Goal: Navigation & Orientation: Understand site structure

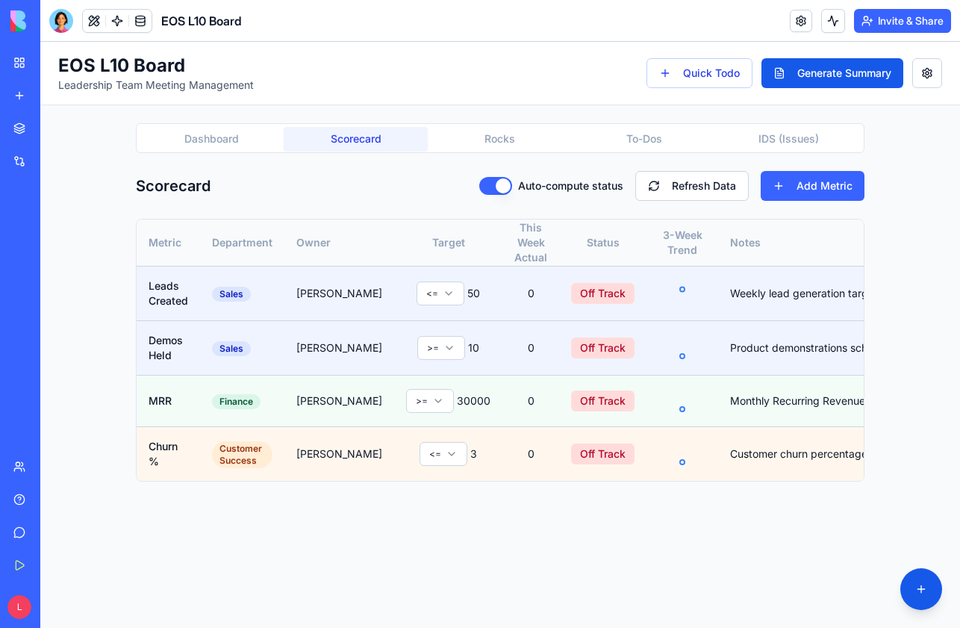
click at [344, 142] on button "Scorecard" at bounding box center [356, 139] width 144 height 24
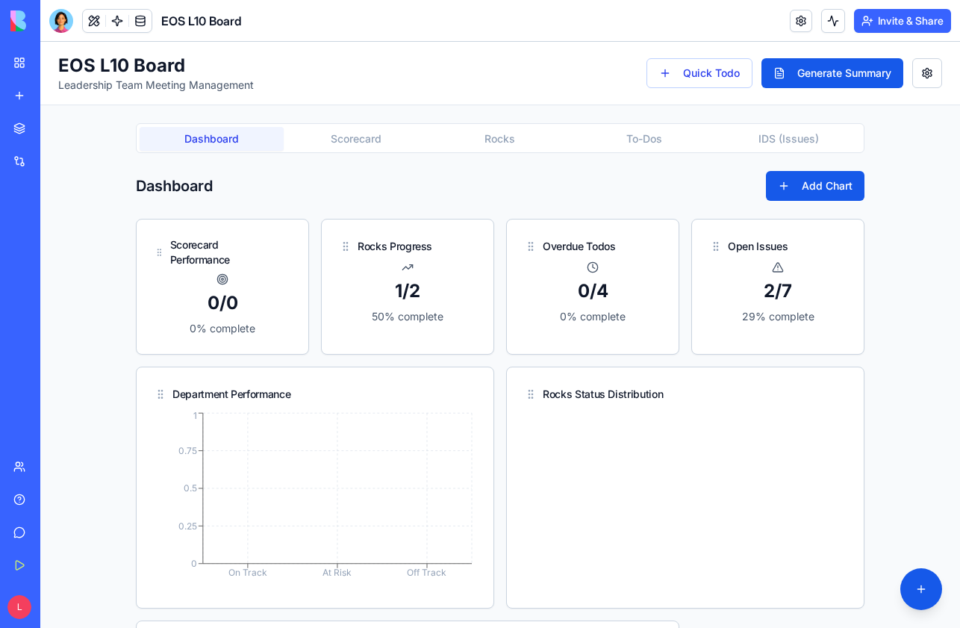
click at [248, 140] on button "Dashboard" at bounding box center [212, 139] width 144 height 24
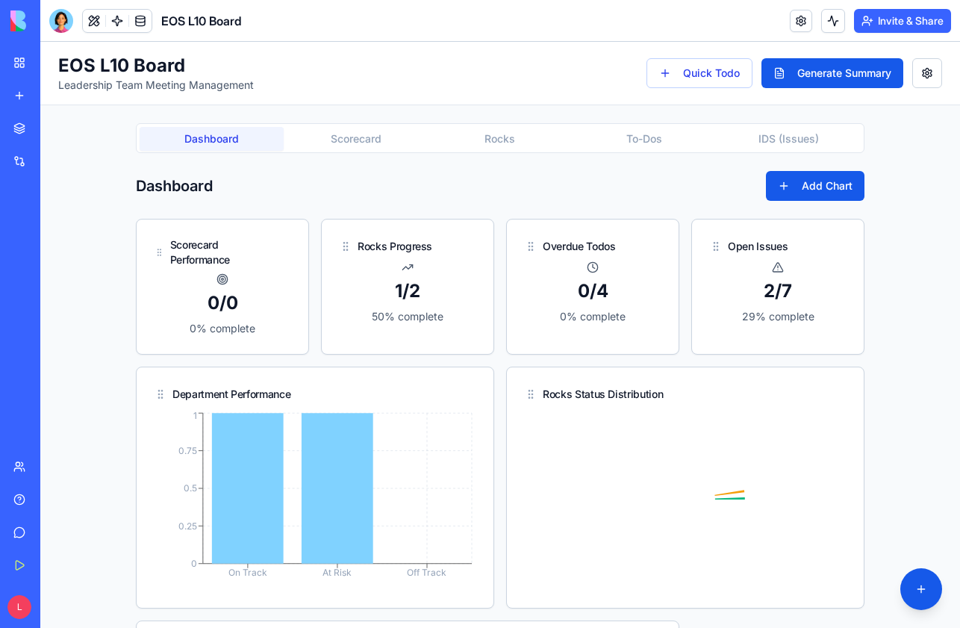
click at [330, 137] on button "Scorecard" at bounding box center [356, 139] width 144 height 24
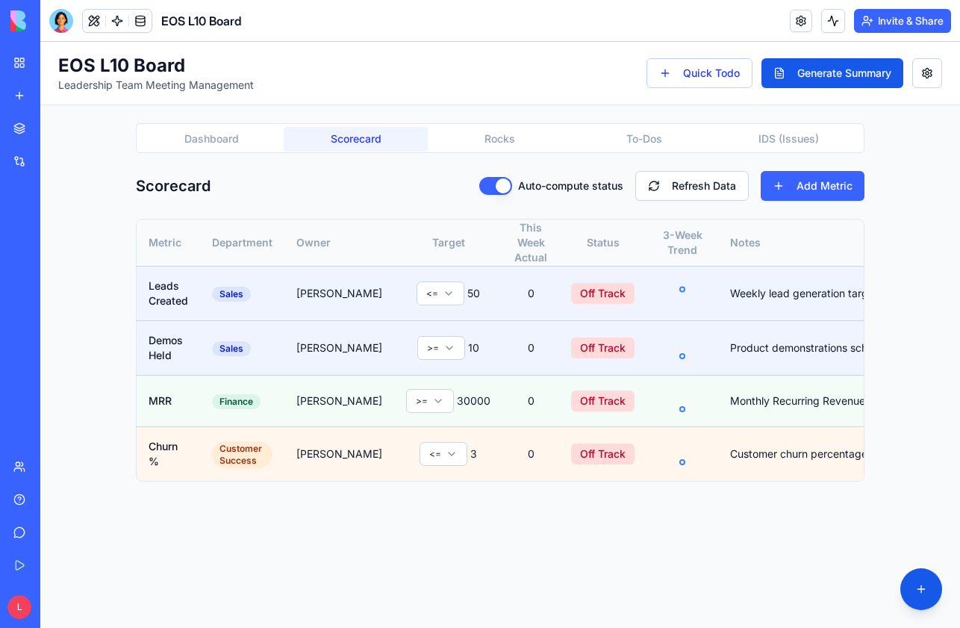
click at [457, 137] on button "Rocks" at bounding box center [500, 139] width 144 height 24
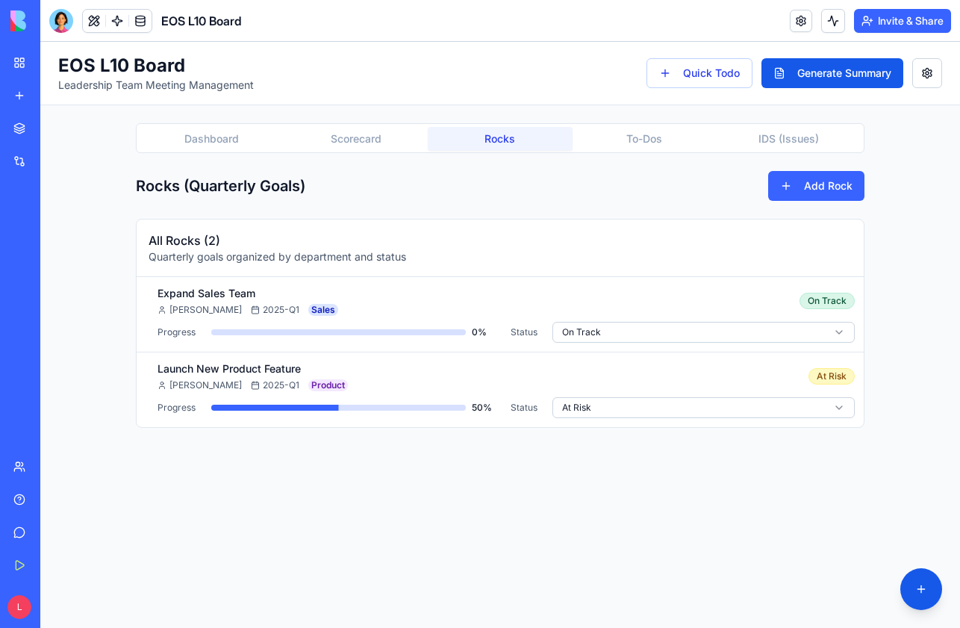
click at [239, 139] on button "Dashboard" at bounding box center [212, 139] width 144 height 24
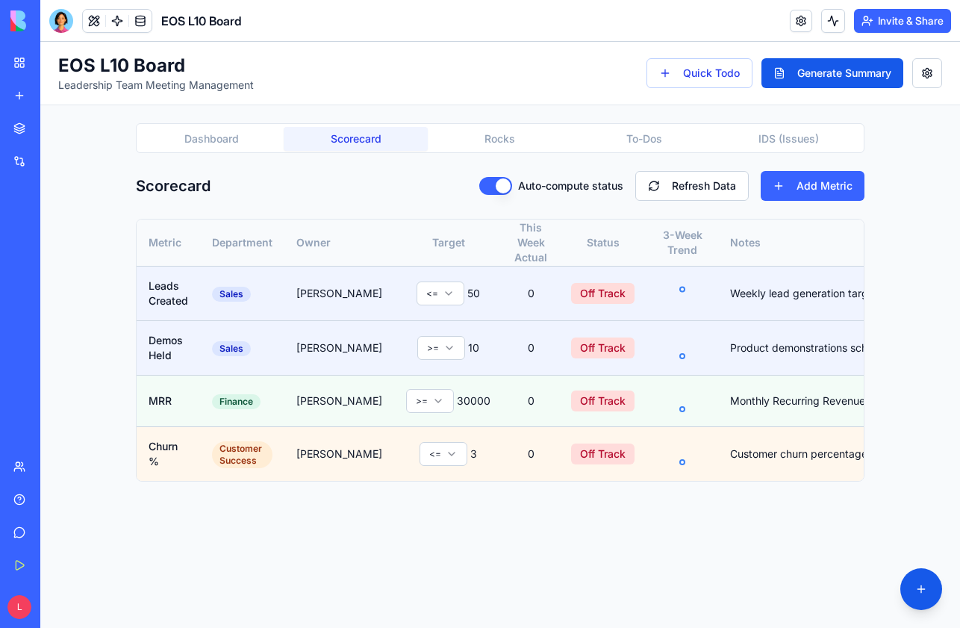
click at [370, 143] on button "Scorecard" at bounding box center [356, 139] width 144 height 24
click at [487, 143] on button "Rocks" at bounding box center [500, 139] width 144 height 24
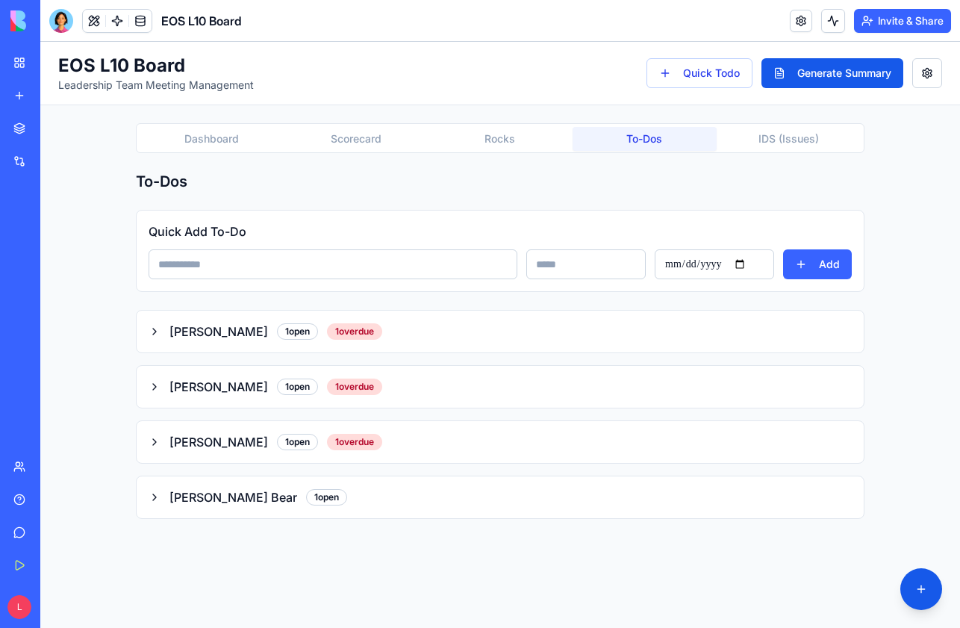
click at [603, 136] on button "To-Dos" at bounding box center [644, 139] width 144 height 24
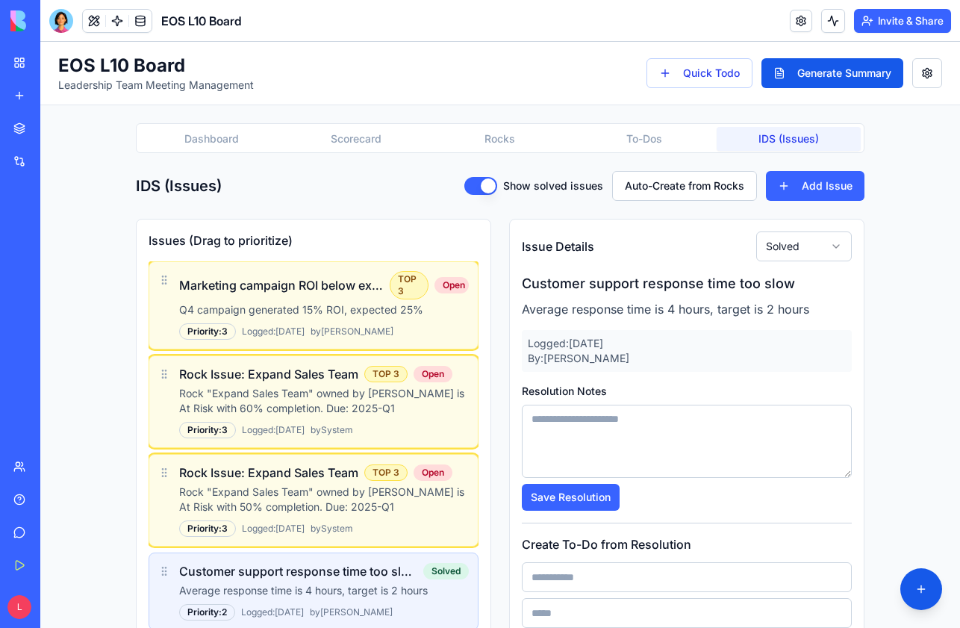
click at [769, 136] on button "IDS (Issues)" at bounding box center [788, 139] width 144 height 24
click at [190, 129] on button "Dashboard" at bounding box center [212, 139] width 144 height 24
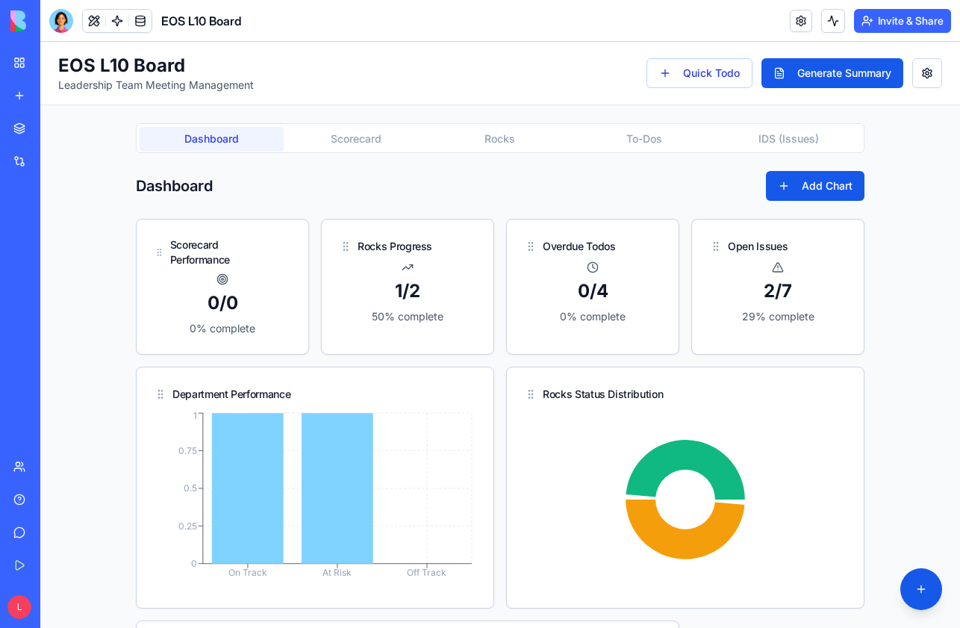
click at [349, 148] on button "Scorecard" at bounding box center [356, 139] width 144 height 24
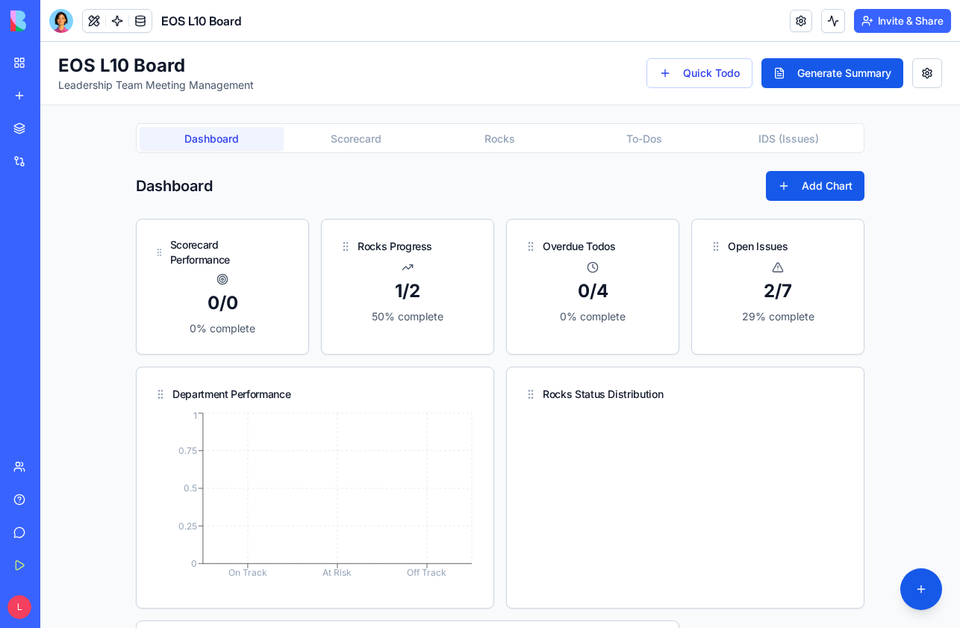
click at [242, 134] on button "Dashboard" at bounding box center [212, 139] width 144 height 24
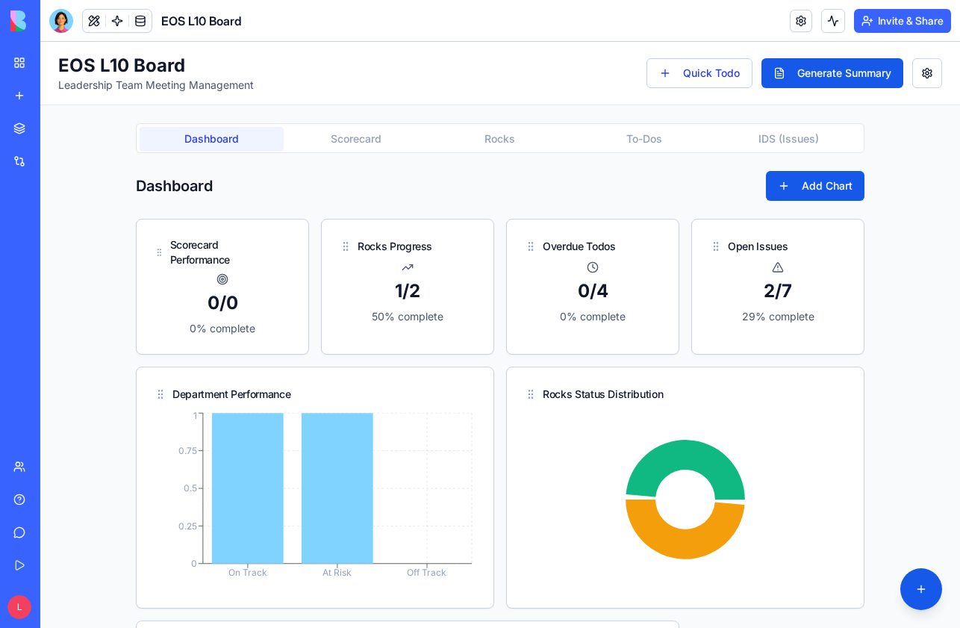
click at [331, 137] on button "Scorecard" at bounding box center [356, 139] width 144 height 24
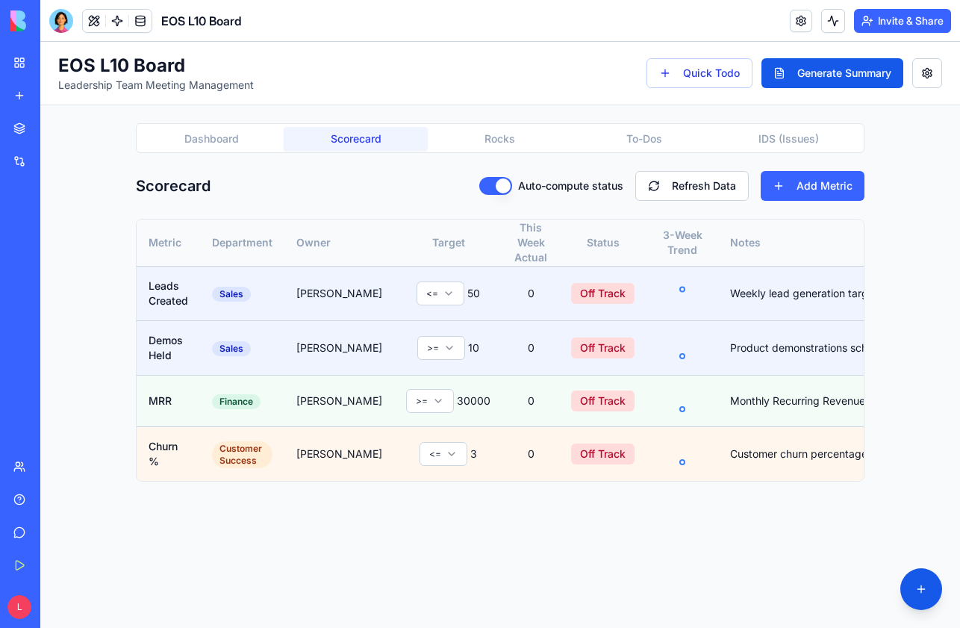
click at [212, 145] on button "Dashboard" at bounding box center [212, 139] width 144 height 24
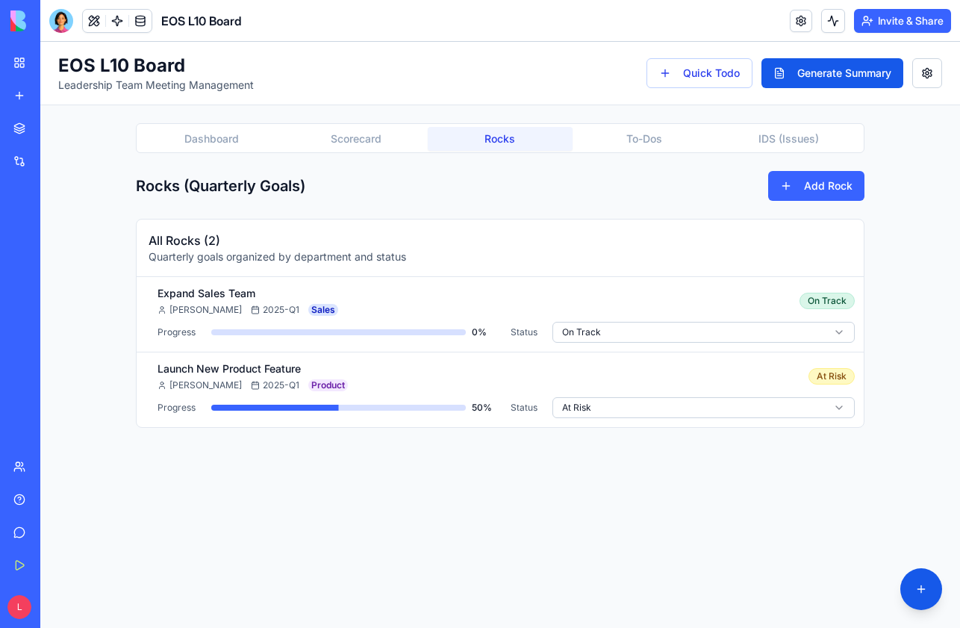
click at [529, 137] on button "Rocks" at bounding box center [500, 139] width 144 height 24
click at [645, 121] on main "Dashboard Scorecard Rocks To-Dos IDS (Issues) Rocks (Quarterly Goals) Add Rock …" at bounding box center [500, 275] width 764 height 340
click at [638, 139] on button "To-Dos" at bounding box center [644, 139] width 144 height 24
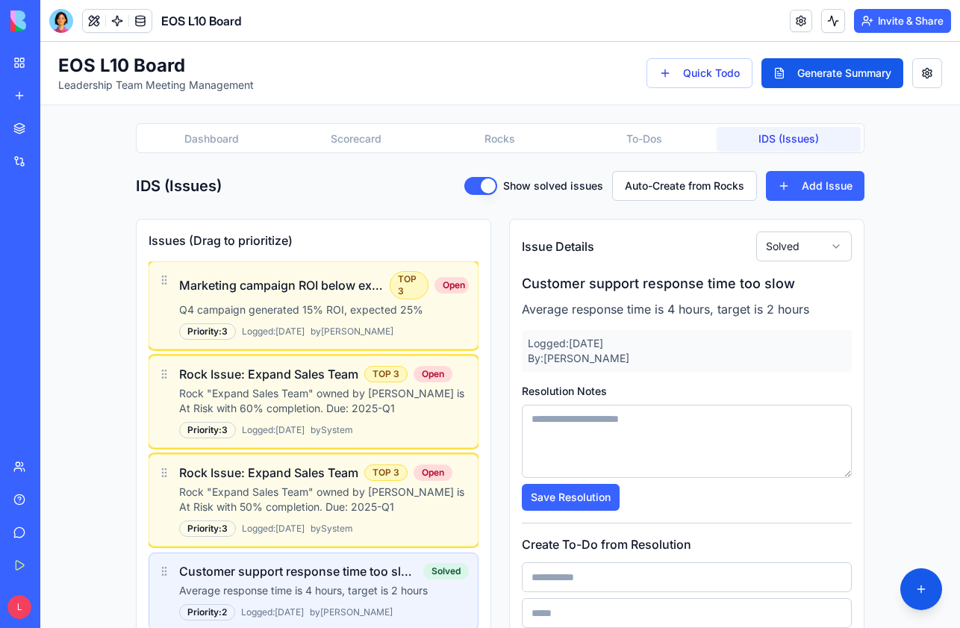
click at [761, 139] on button "IDS (Issues)" at bounding box center [788, 139] width 144 height 24
click at [368, 127] on button "Scorecard" at bounding box center [356, 139] width 144 height 24
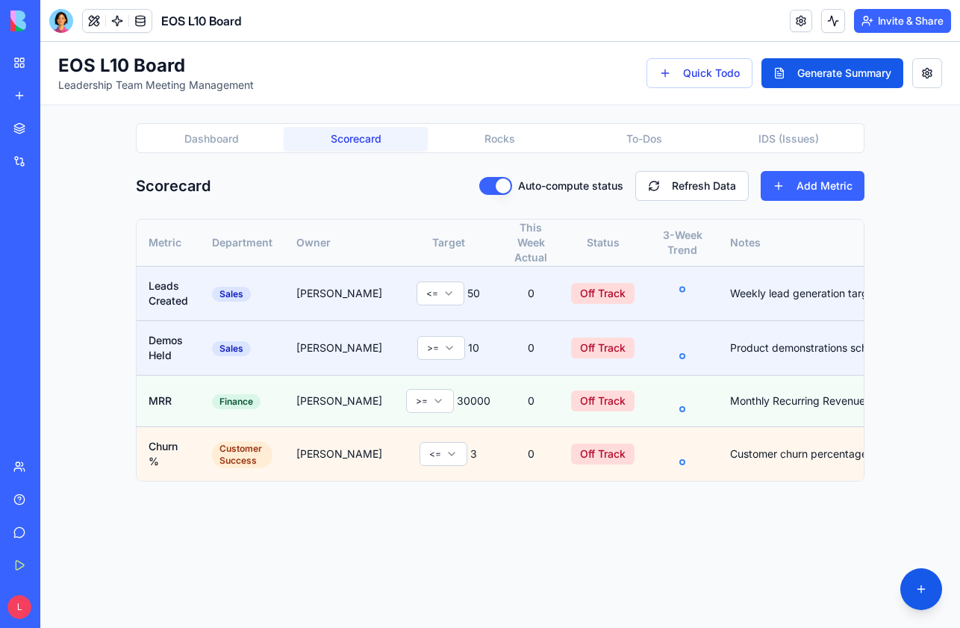
click at [222, 138] on button "Dashboard" at bounding box center [212, 139] width 144 height 24
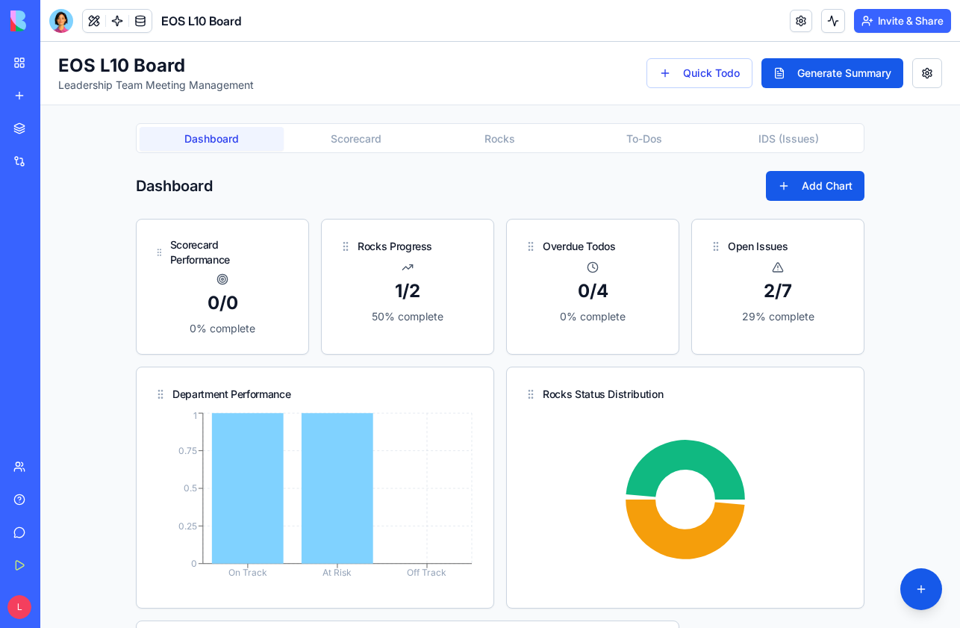
click at [505, 150] on div "Dashboard Scorecard Rocks To-Dos IDS (Issues)" at bounding box center [500, 138] width 728 height 30
click at [502, 147] on button "Rocks" at bounding box center [500, 139] width 144 height 24
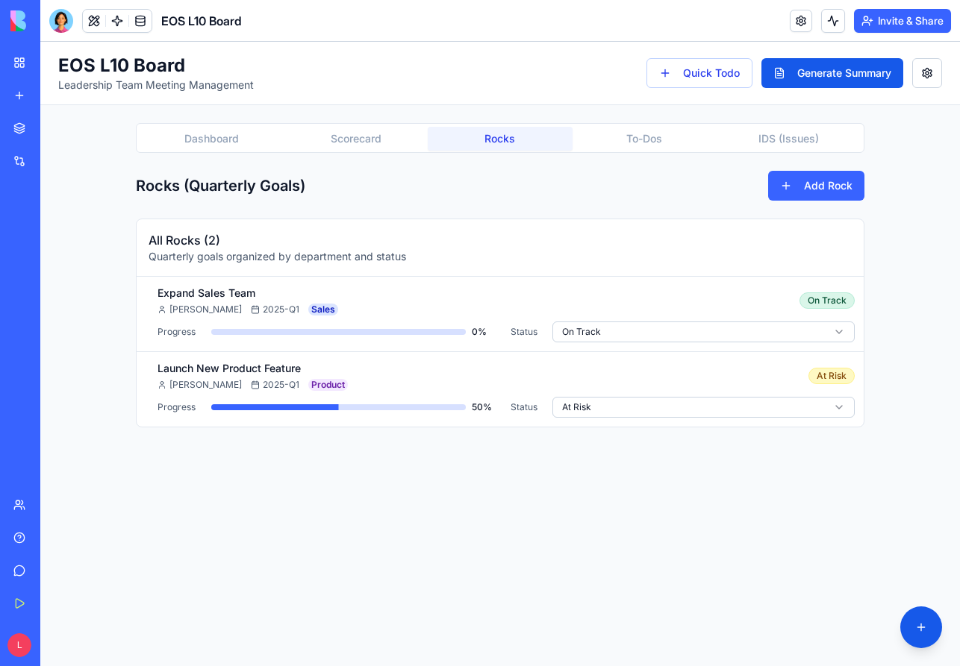
click at [225, 139] on button "Dashboard" at bounding box center [212, 139] width 144 height 24
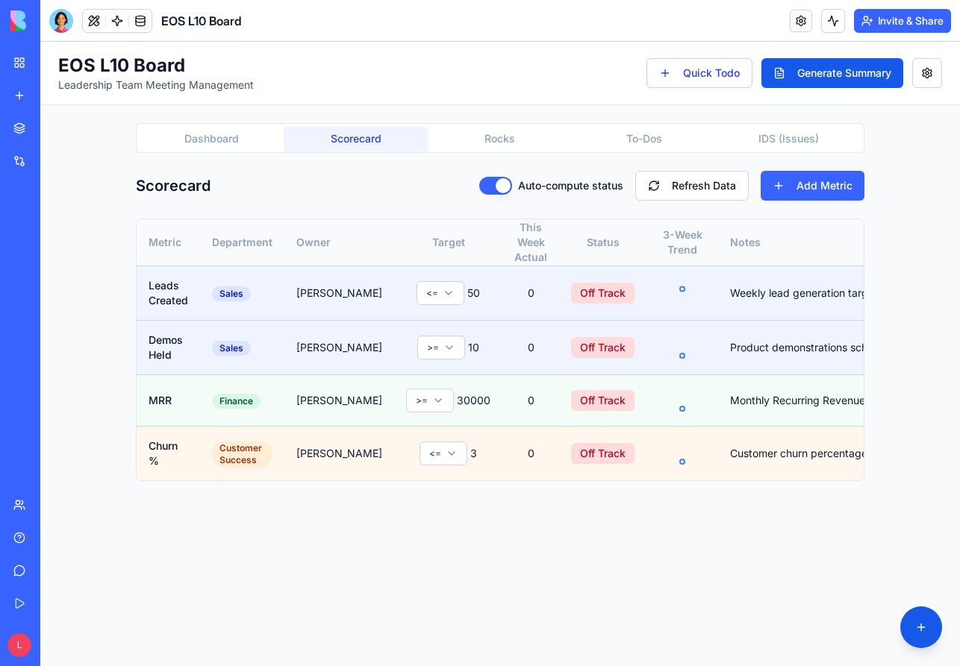
click at [351, 144] on button "Scorecard" at bounding box center [356, 139] width 144 height 24
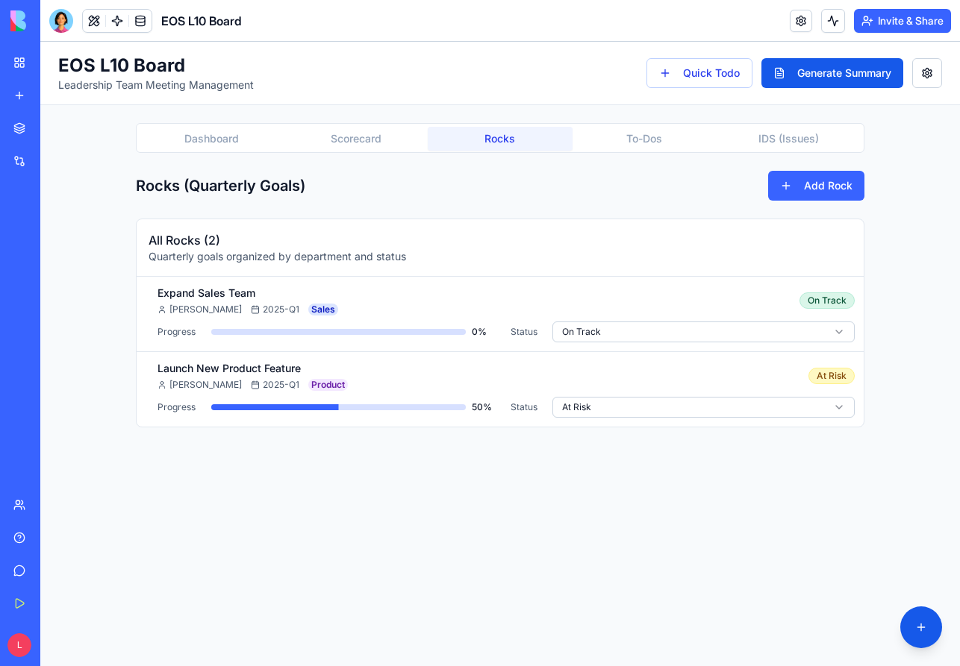
click at [473, 146] on button "Rocks" at bounding box center [500, 139] width 144 height 24
click at [615, 146] on button "To-Dos" at bounding box center [644, 139] width 144 height 24
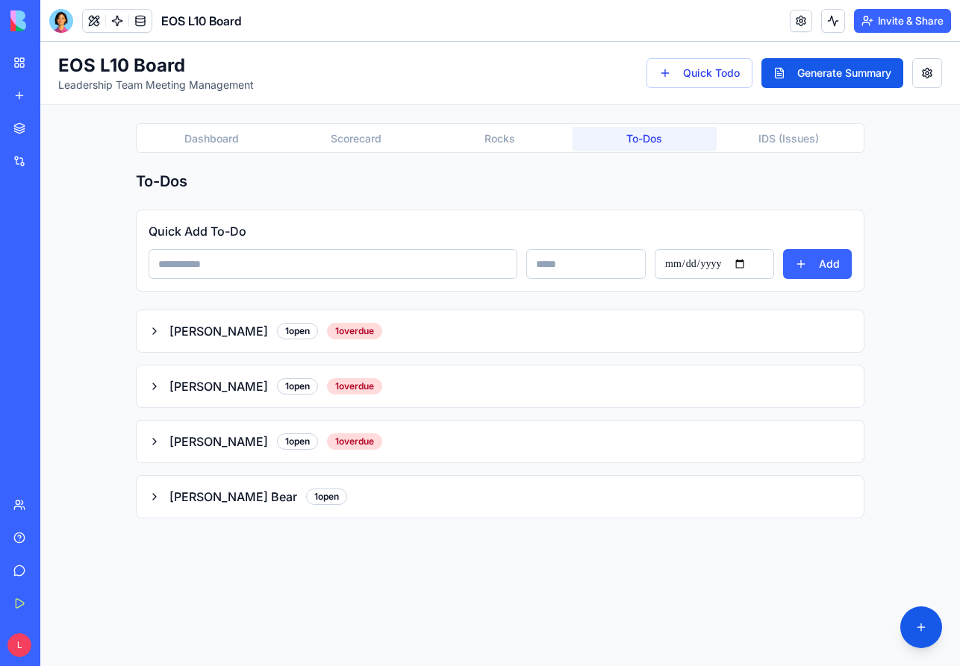
click at [765, 137] on button "IDS (Issues)" at bounding box center [788, 139] width 144 height 24
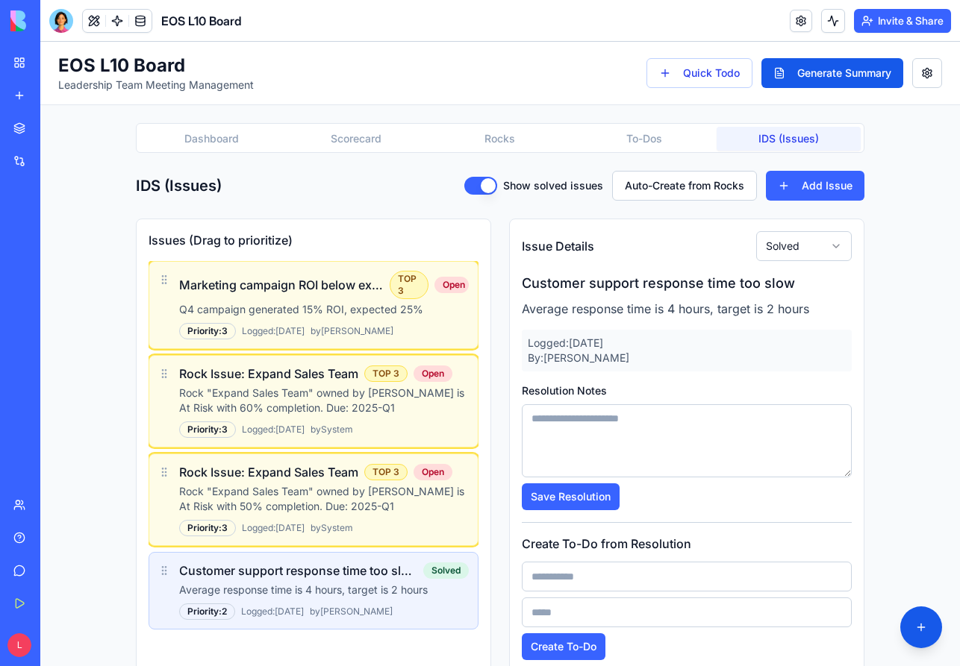
click at [232, 127] on button "Dashboard" at bounding box center [212, 139] width 144 height 24
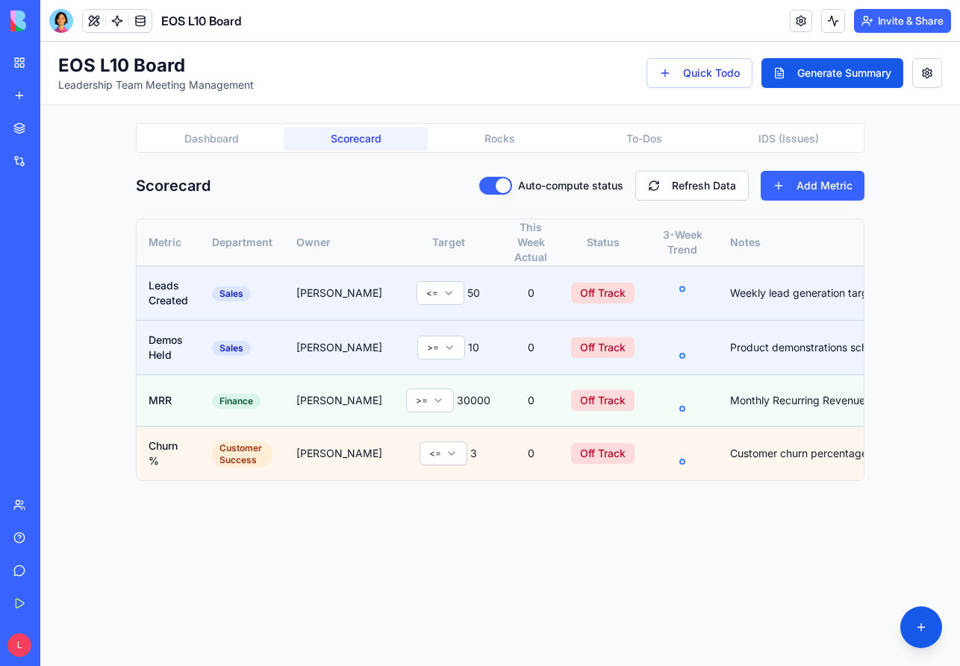
click at [314, 147] on button "Scorecard" at bounding box center [356, 139] width 144 height 24
click at [483, 145] on button "Rocks" at bounding box center [500, 139] width 144 height 24
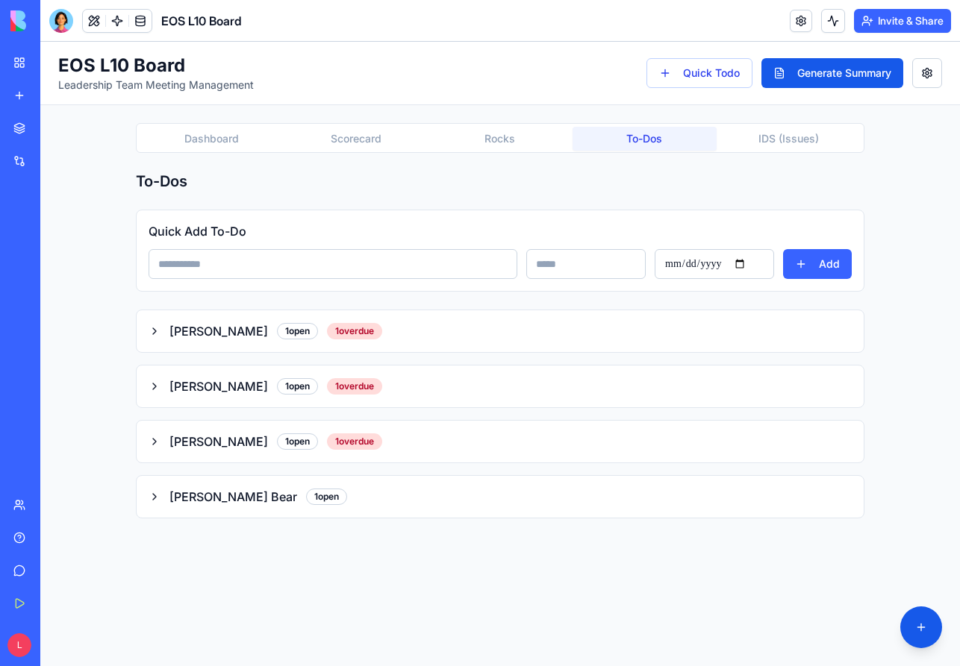
click at [651, 135] on button "To-Dos" at bounding box center [644, 139] width 144 height 24
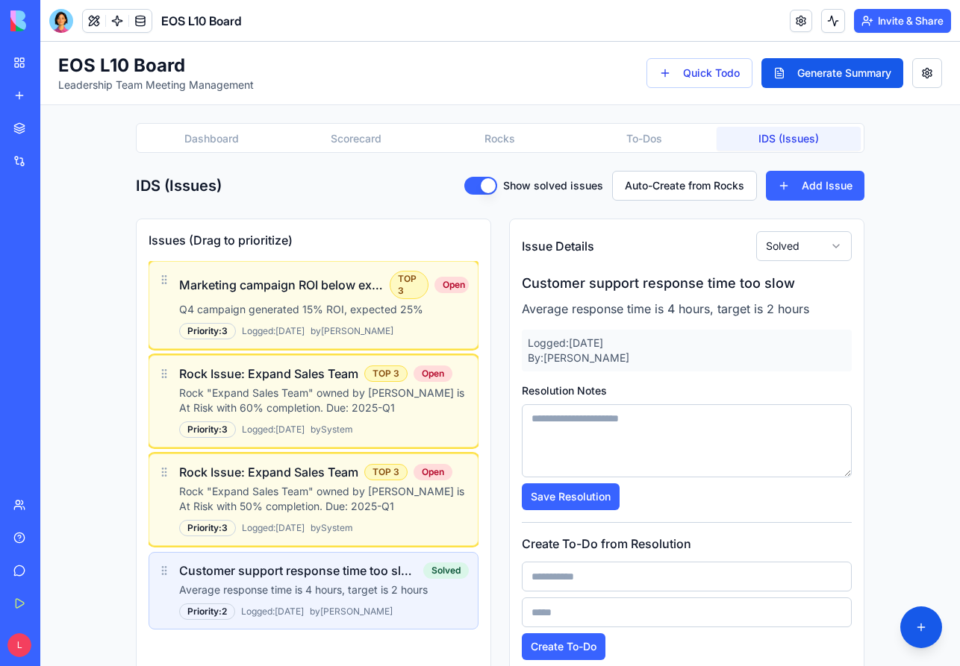
click at [790, 135] on button "IDS (Issues)" at bounding box center [788, 139] width 144 height 24
click at [208, 132] on button "Dashboard" at bounding box center [212, 139] width 144 height 24
